Goal: Task Accomplishment & Management: Use online tool/utility

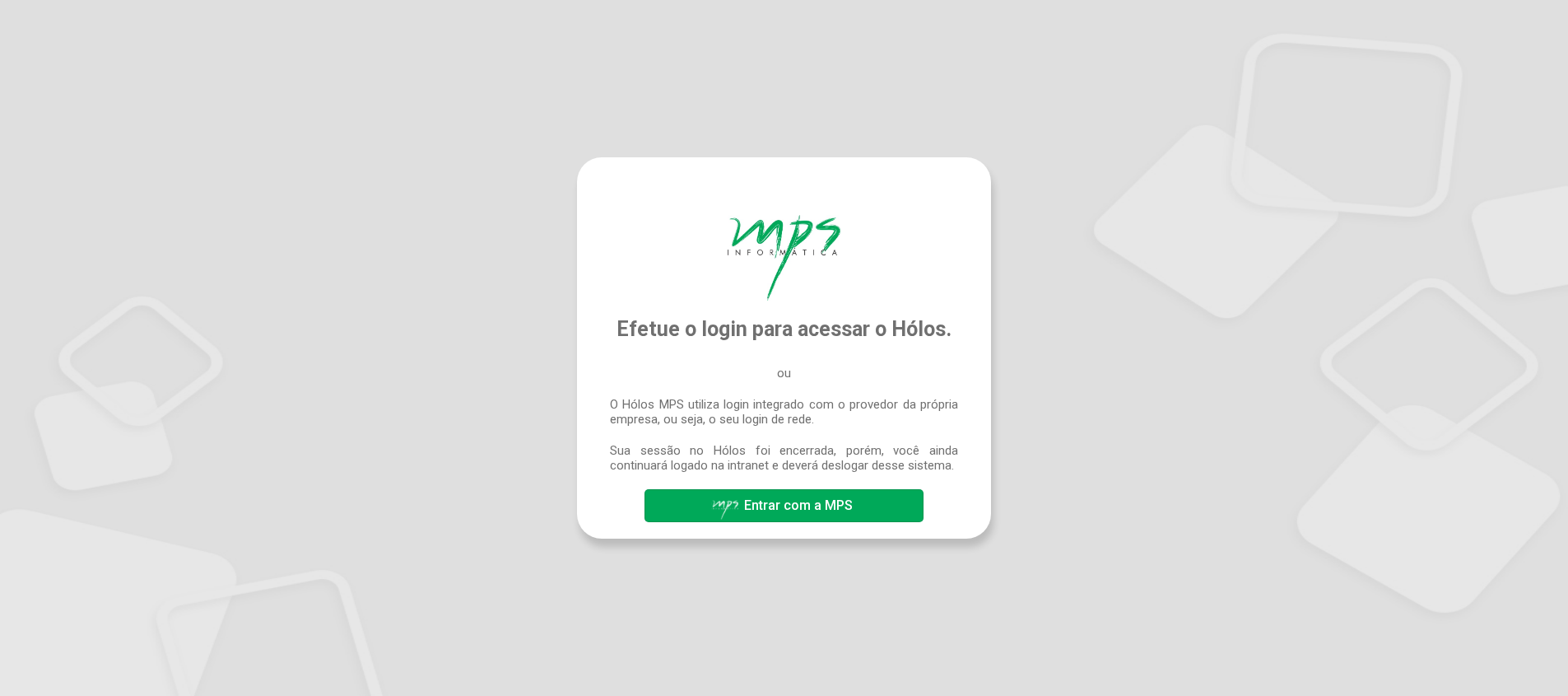
click at [815, 494] on span "Entrar com a MPS" at bounding box center [784, 506] width 146 height 28
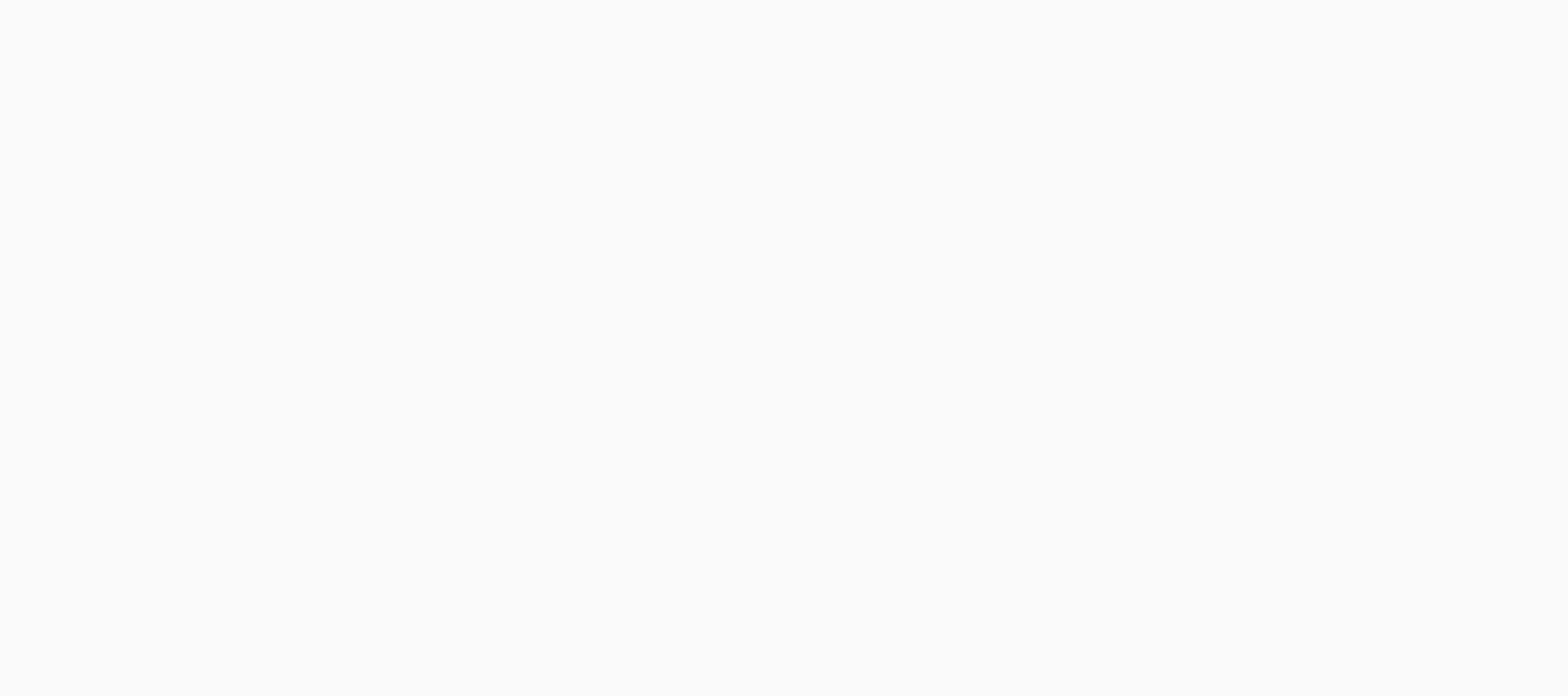
click at [844, 167] on div at bounding box center [784, 348] width 1568 height 696
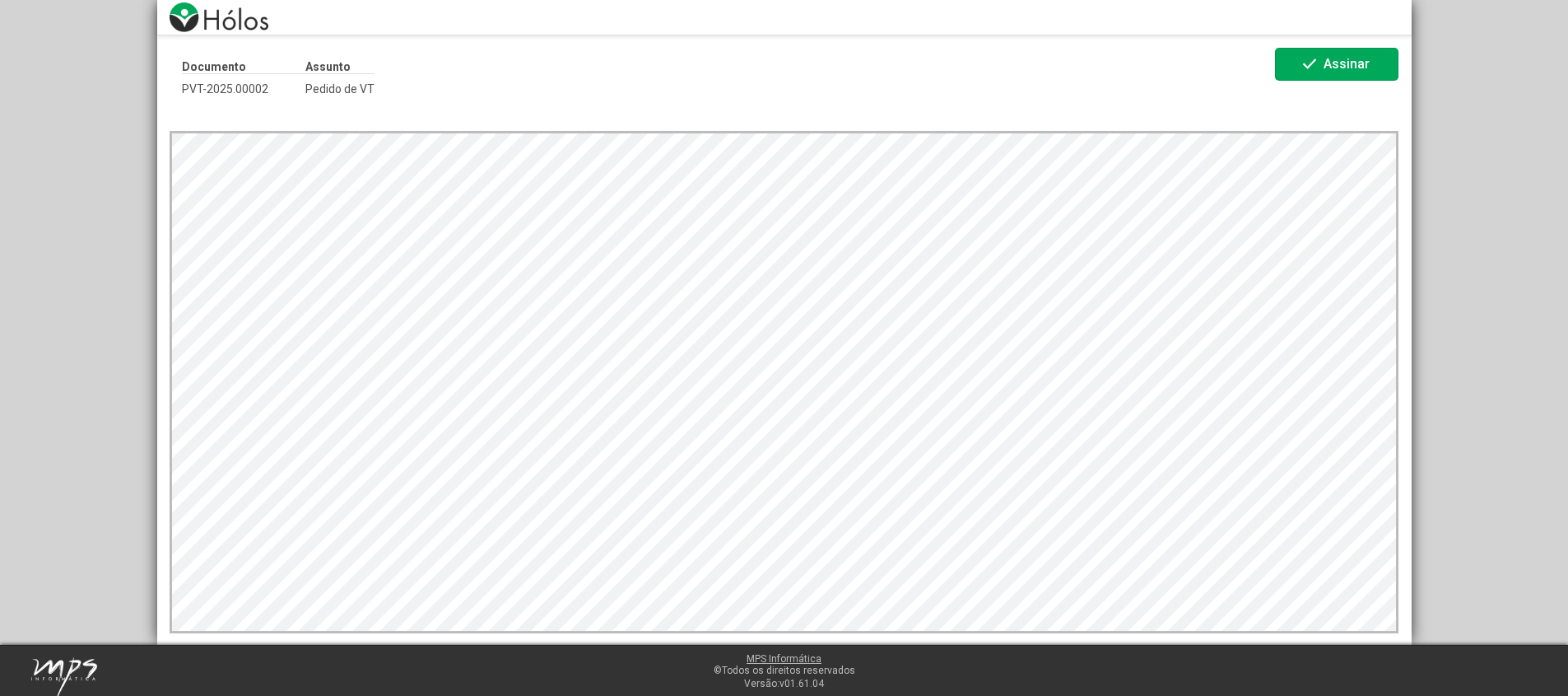
click at [1301, 65] on mat-icon "check" at bounding box center [1310, 64] width 20 height 20
